Goal: Book appointment/travel/reservation

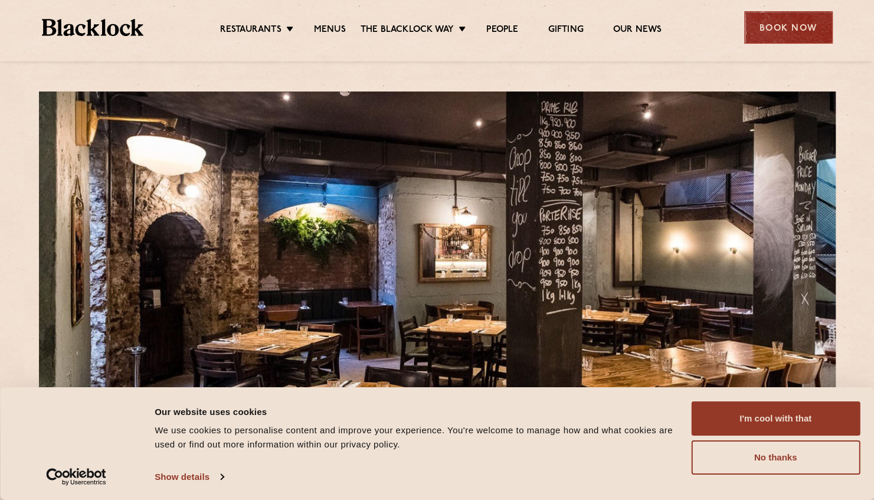
click at [793, 17] on div "Book Now" at bounding box center [788, 27] width 89 height 32
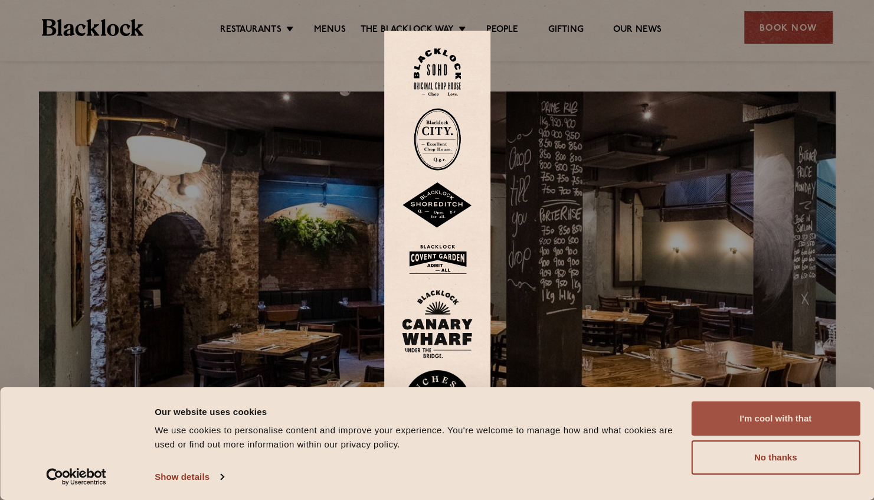
click at [802, 427] on button "I'm cool with that" at bounding box center [775, 418] width 169 height 34
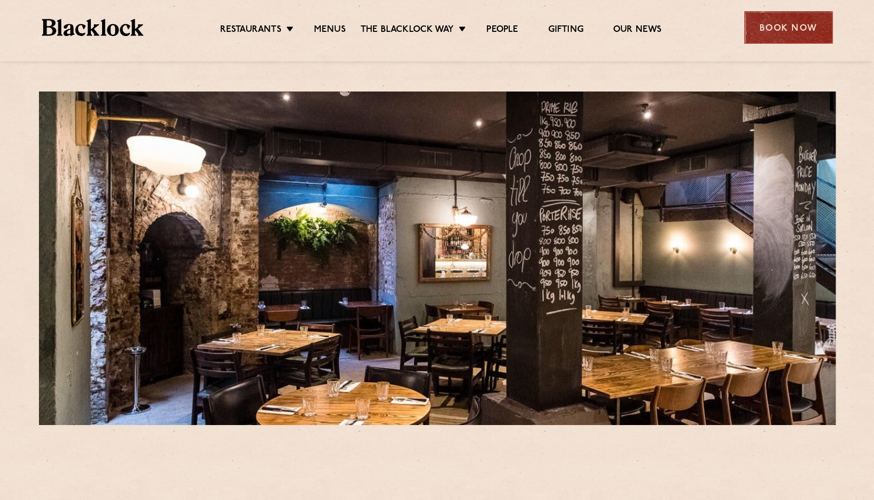
click at [787, 21] on div "Book Now" at bounding box center [788, 27] width 89 height 32
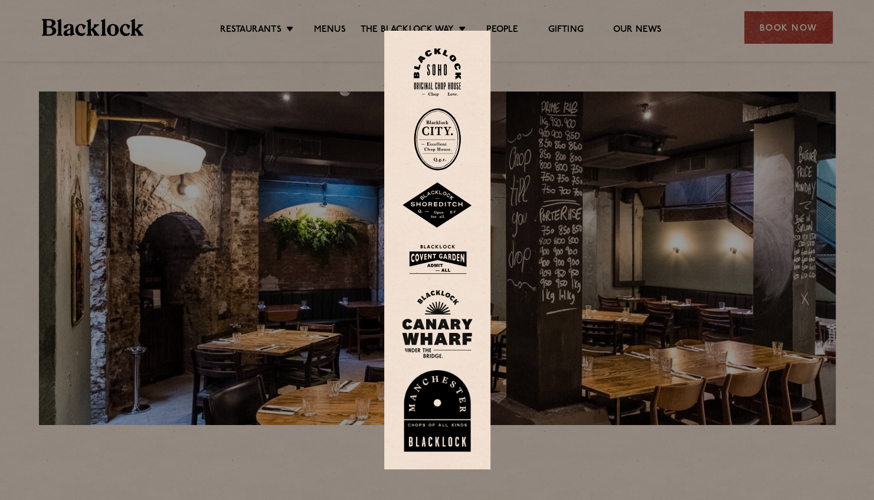
click at [439, 131] on img at bounding box center [437, 139] width 47 height 63
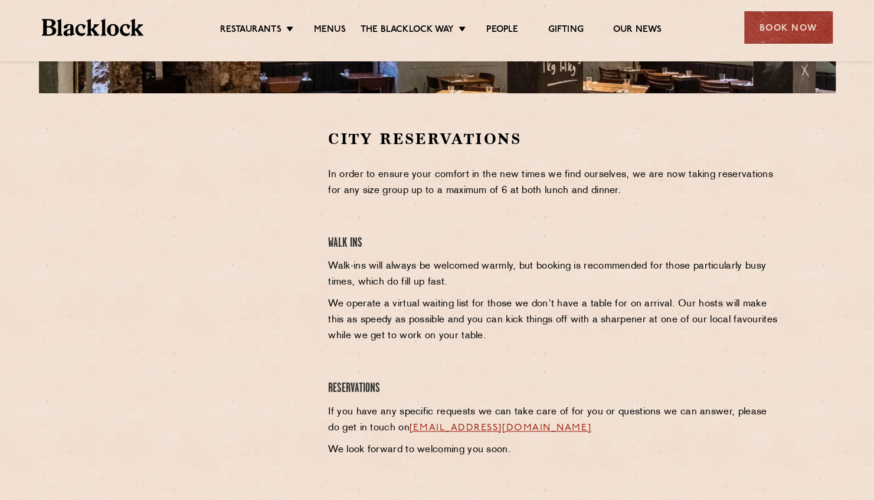
scroll to position [354, 0]
